Goal: Navigation & Orientation: Find specific page/section

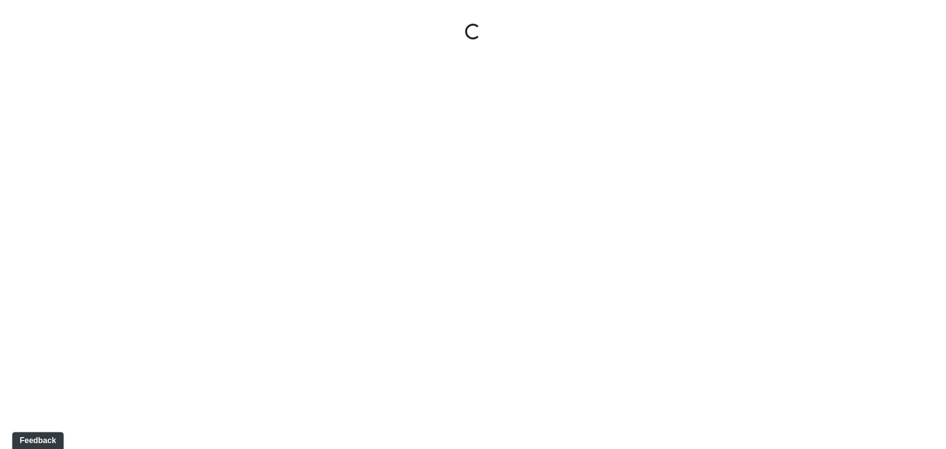
select select "unit-a1-entry"
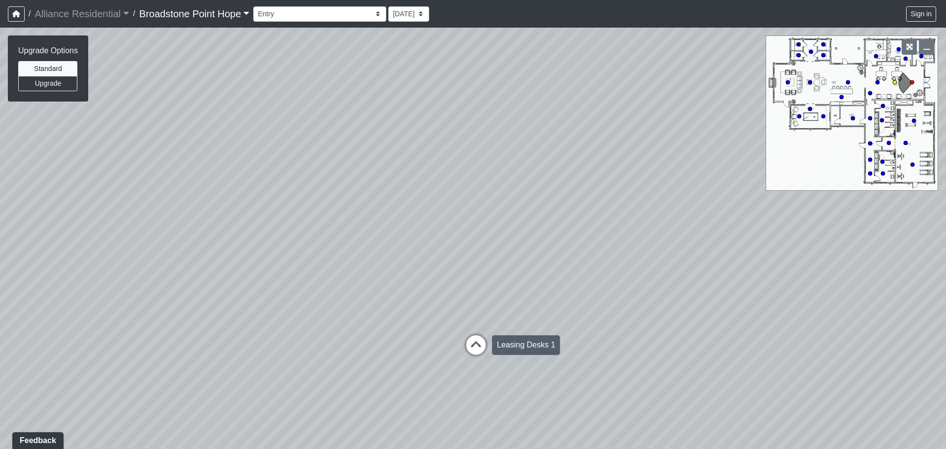
click at [476, 337] on icon at bounding box center [476, 350] width 30 height 30
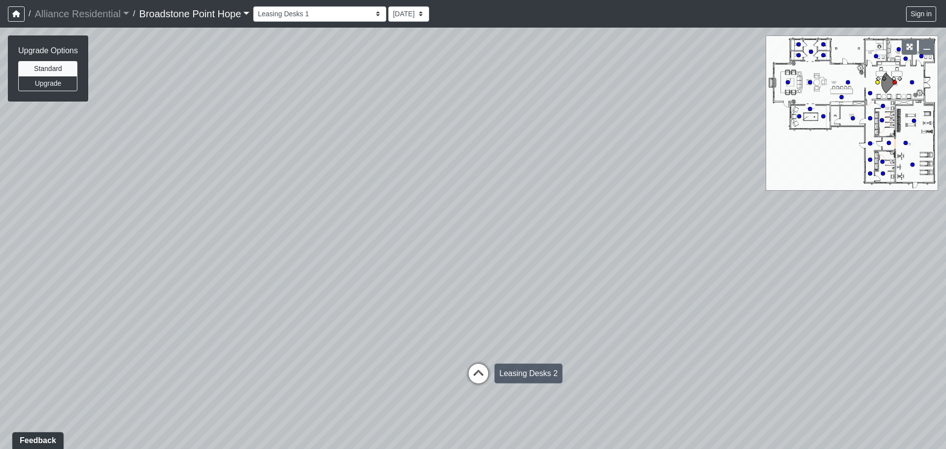
click at [479, 376] on icon at bounding box center [479, 379] width 30 height 30
drag, startPoint x: 362, startPoint y: 311, endPoint x: 770, endPoint y: 290, distance: 408.0
click at [769, 290] on div "Loading... Leasing Desks 1 Loading... Breakroom 1 Loading... Leasing Office 1 L…" at bounding box center [473, 238] width 946 height 421
drag, startPoint x: 413, startPoint y: 387, endPoint x: 432, endPoint y: 390, distance: 19.0
click at [420, 389] on div "Loading... Leasing Desks 1 Loading... Breakroom 1 Loading... Leasing Office 1 L…" at bounding box center [473, 238] width 946 height 421
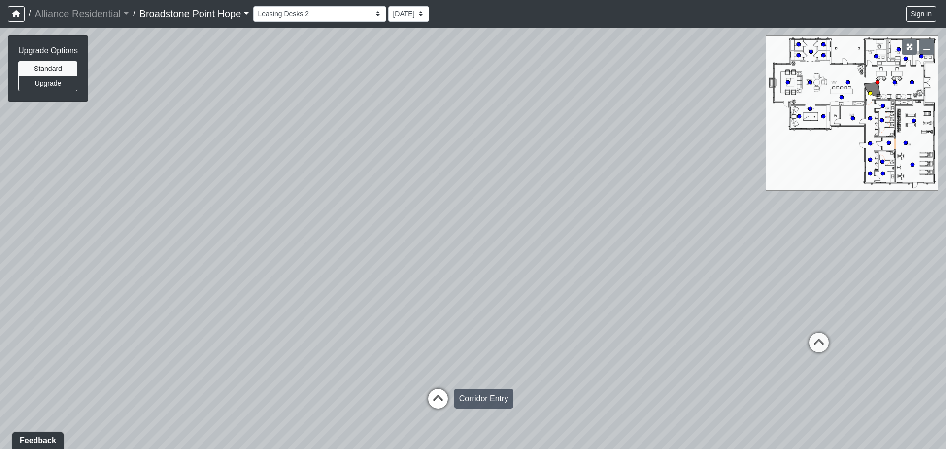
click at [440, 396] on icon at bounding box center [438, 404] width 30 height 30
drag, startPoint x: 252, startPoint y: 292, endPoint x: 293, endPoint y: 291, distance: 40.9
click at [293, 291] on div "Loading... Leasing Desks 1 Loading... Breakroom 1 Loading... Leasing Office 1 L…" at bounding box center [473, 238] width 946 height 421
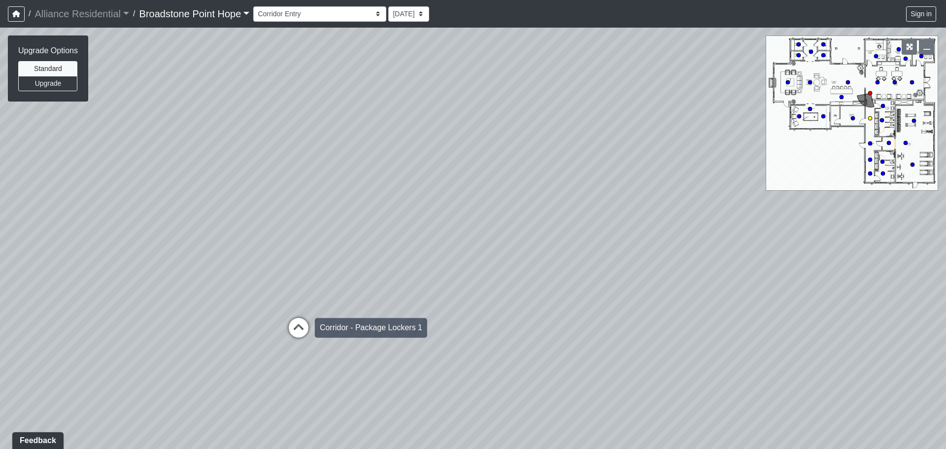
click at [297, 318] on icon at bounding box center [299, 333] width 30 height 30
click at [294, 326] on icon at bounding box center [296, 333] width 30 height 30
drag, startPoint x: 140, startPoint y: 288, endPoint x: 447, endPoint y: 278, distance: 306.6
click at [445, 278] on div "Loading... Leasing Desks 1 Loading... Breakroom 1 Loading... Leasing Office 1 L…" at bounding box center [473, 238] width 946 height 421
drag, startPoint x: 87, startPoint y: 264, endPoint x: 518, endPoint y: 239, distance: 431.8
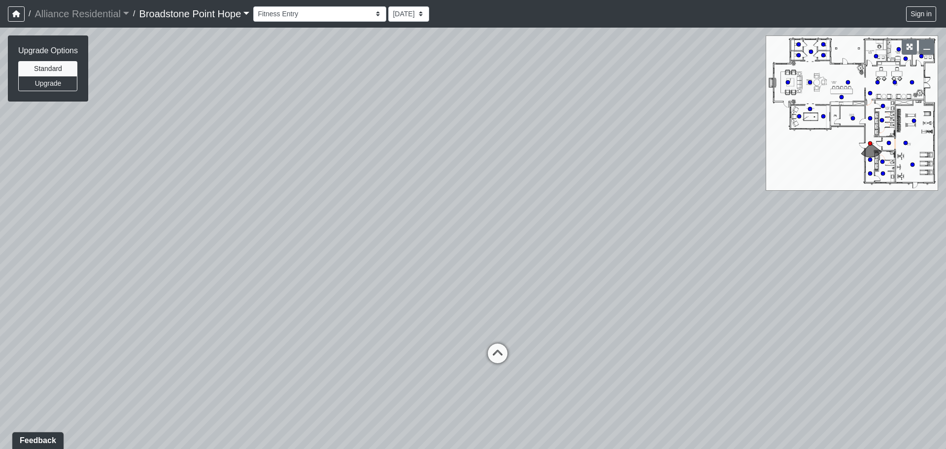
click at [518, 239] on div "Loading... Leasing Desks 1 Loading... Breakroom 1 Loading... Leasing Office 1 L…" at bounding box center [473, 238] width 946 height 421
click at [306, 360] on icon at bounding box center [303, 359] width 30 height 30
select select "q6r9JCqURE5Xr59GVj8vgE"
drag, startPoint x: 648, startPoint y: 263, endPoint x: 120, endPoint y: 169, distance: 536.3
click at [19, 176] on div "Loading... Leasing Desks 1 Loading... Breakroom 1 Loading... Leasing Office 1 L…" at bounding box center [473, 238] width 946 height 421
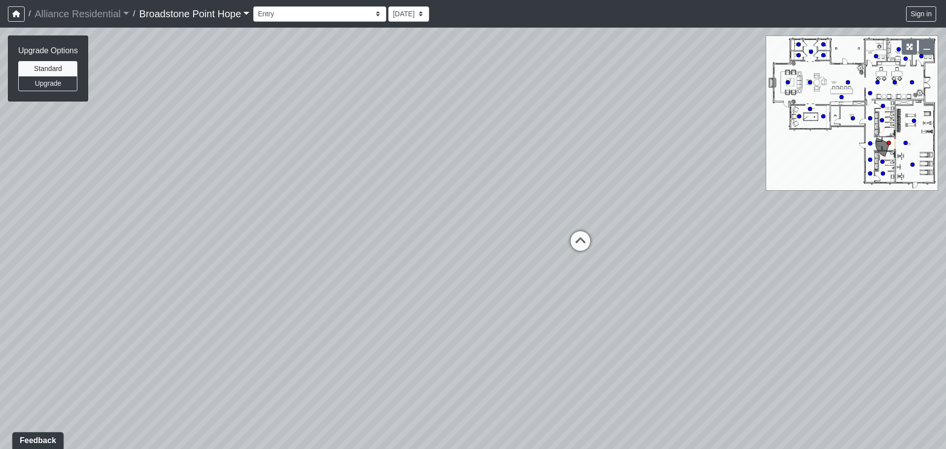
drag, startPoint x: 235, startPoint y: 192, endPoint x: 80, endPoint y: 215, distance: 157.5
click at [80, 215] on div "Loading... Leasing Desks 1 Loading... Breakroom 1 Loading... Leasing Office 1 L…" at bounding box center [473, 238] width 946 height 421
drag, startPoint x: 466, startPoint y: 156, endPoint x: 373, endPoint y: 361, distance: 225.4
click at [374, 371] on div "Loading... Leasing Desks 1 Loading... Breakroom 1 Loading... Leasing Office 1 L…" at bounding box center [473, 238] width 946 height 421
drag, startPoint x: 365, startPoint y: 132, endPoint x: 372, endPoint y: 58, distance: 73.8
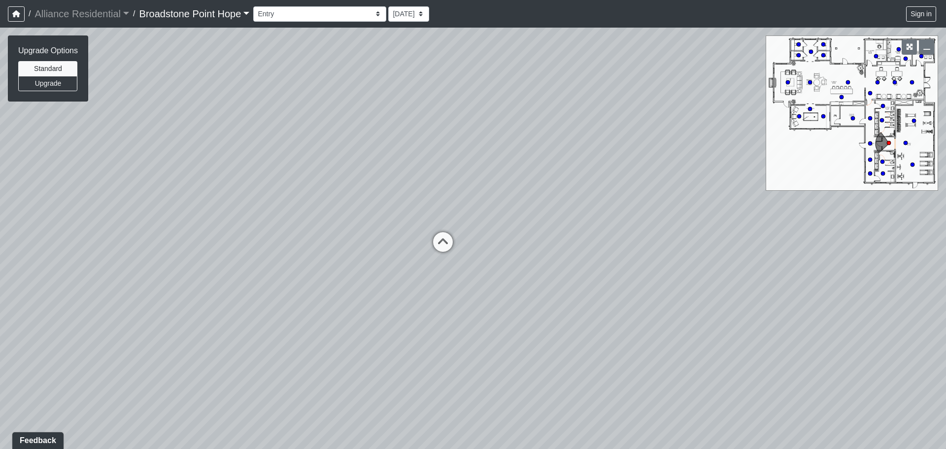
click at [372, 58] on div "Loading... Leasing Desks 1 Loading... Breakroom 1 Loading... Leasing Office 1 L…" at bounding box center [473, 238] width 946 height 421
click at [52, 90] on button "Upgrade" at bounding box center [47, 83] width 59 height 15
click at [51, 67] on button "Standard" at bounding box center [47, 68] width 59 height 15
click at [297, 15] on select "Billiards Counter Billiards Room 1 Billiards Room 2 Counter Coworking Pod 1 Cow…" at bounding box center [319, 13] width 133 height 15
click at [476, 359] on div "Loading... Leasing Desks 1 Loading... Breakroom 1 Loading... Leasing Office 1 L…" at bounding box center [473, 238] width 946 height 421
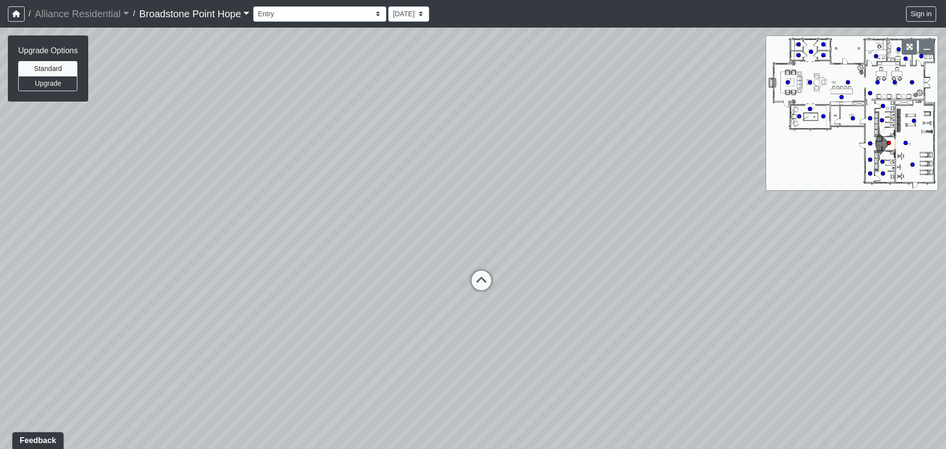
drag, startPoint x: 518, startPoint y: 218, endPoint x: 585, endPoint y: 274, distance: 87.1
click at [585, 274] on div "Loading... Leasing Desks 1 Loading... Breakroom 1 Loading... Leasing Office 1 L…" at bounding box center [473, 238] width 946 height 421
